Goal: Find specific page/section: Find specific page/section

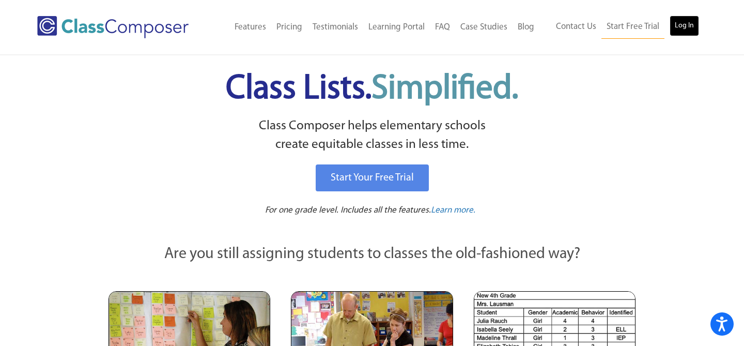
click at [682, 25] on link "Log In" at bounding box center [683, 25] width 29 height 21
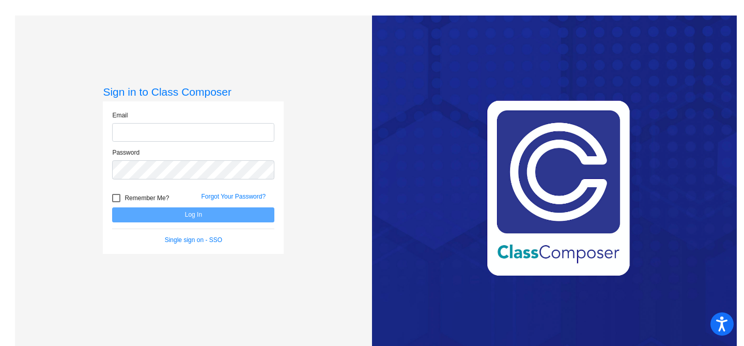
click at [182, 137] on input "email" at bounding box center [193, 132] width 162 height 19
type input "iyoung@chillicotheschools.org"
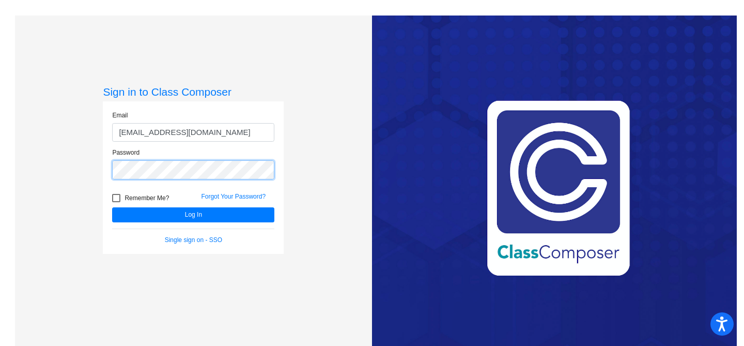
click at [112, 207] on button "Log In" at bounding box center [193, 214] width 162 height 15
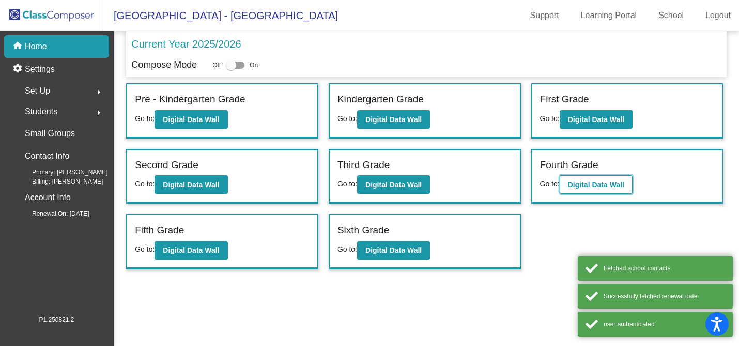
click at [598, 189] on button "Digital Data Wall" at bounding box center [595, 184] width 73 height 19
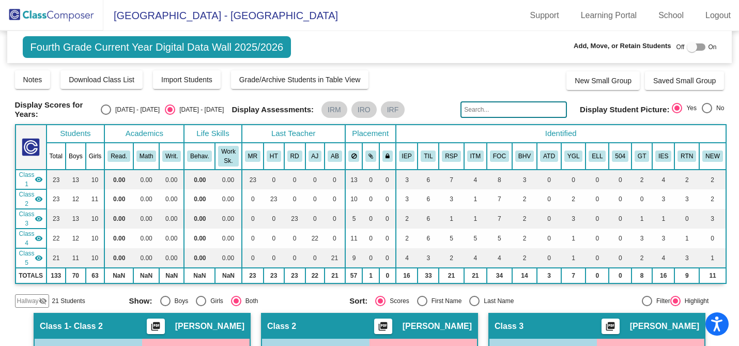
click at [498, 110] on input "text" at bounding box center [513, 109] width 106 height 17
type input "shoop"
